Goal: Task Accomplishment & Management: Manage account settings

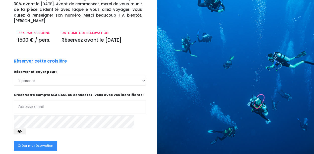
scroll to position [91, 0]
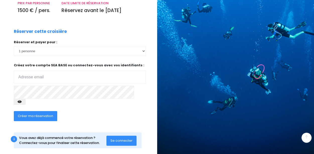
type input "[EMAIL_ADDRESS][DOMAIN_NAME]"
click at [121, 138] on span "Se connecter" at bounding box center [121, 140] width 22 height 5
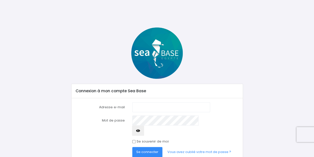
type input "[EMAIL_ADDRESS][DOMAIN_NAME]"
click at [149, 150] on span "Se connecter" at bounding box center [147, 152] width 22 height 5
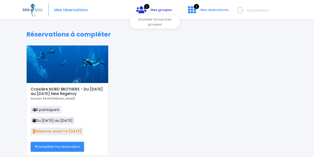
click at [158, 13] on link "3 Mes groupes" at bounding box center [154, 11] width 44 height 5
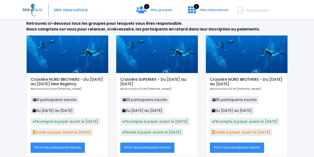
scroll to position [45, 0]
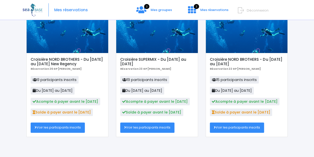
click at [70, 128] on link "Voir les participants inscrits" at bounding box center [58, 128] width 54 height 10
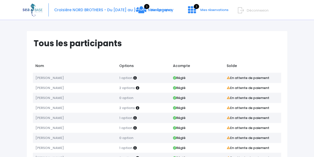
scroll to position [28, 0]
